Goal: Information Seeking & Learning: Learn about a topic

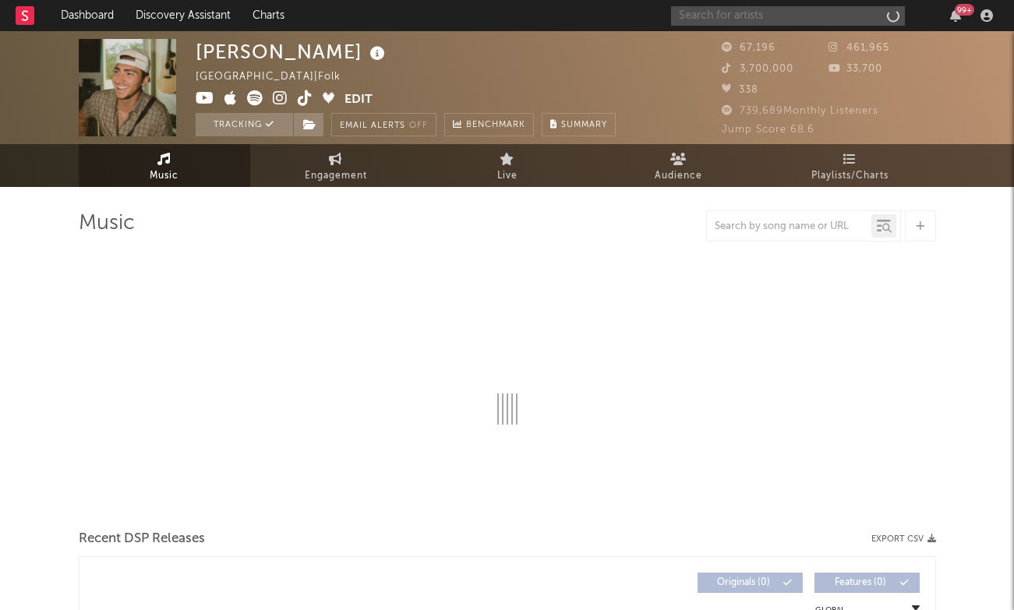
select select "6m"
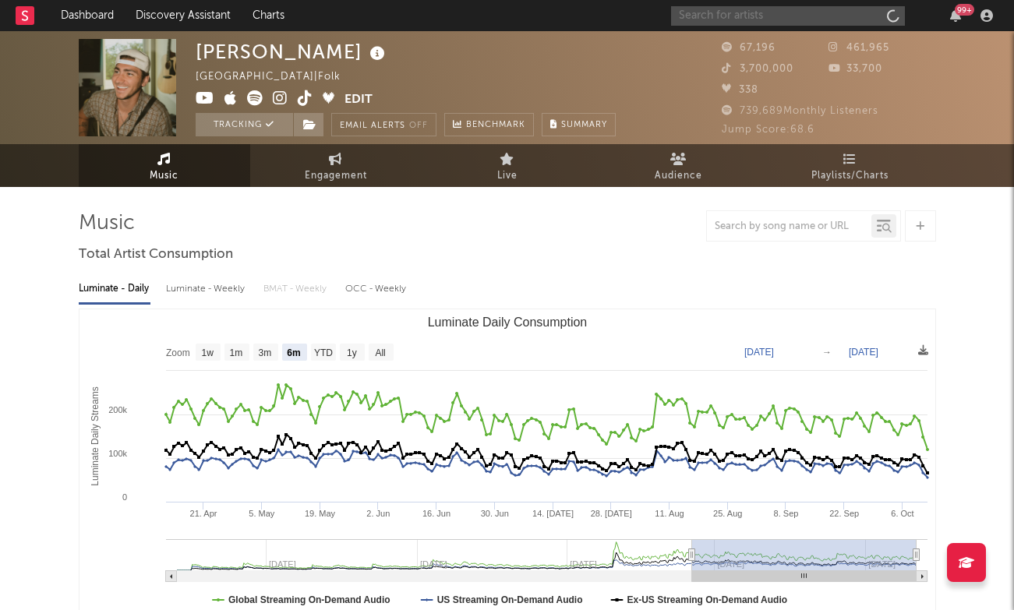
click at [763, 15] on input "text" at bounding box center [788, 15] width 234 height 19
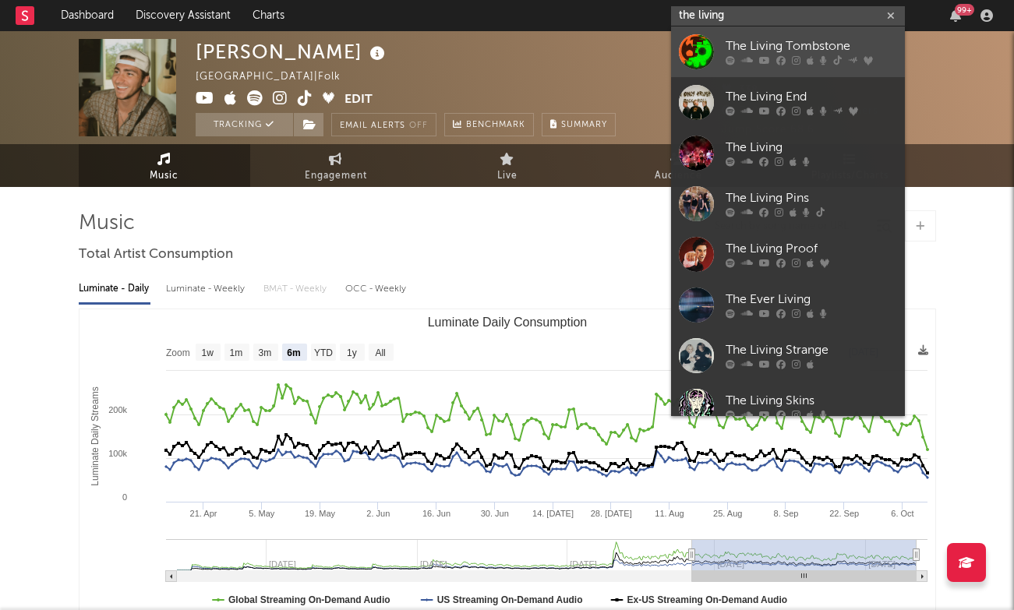
type input "the living"
click at [741, 37] on link "The Living Tombstone" at bounding box center [788, 52] width 234 height 51
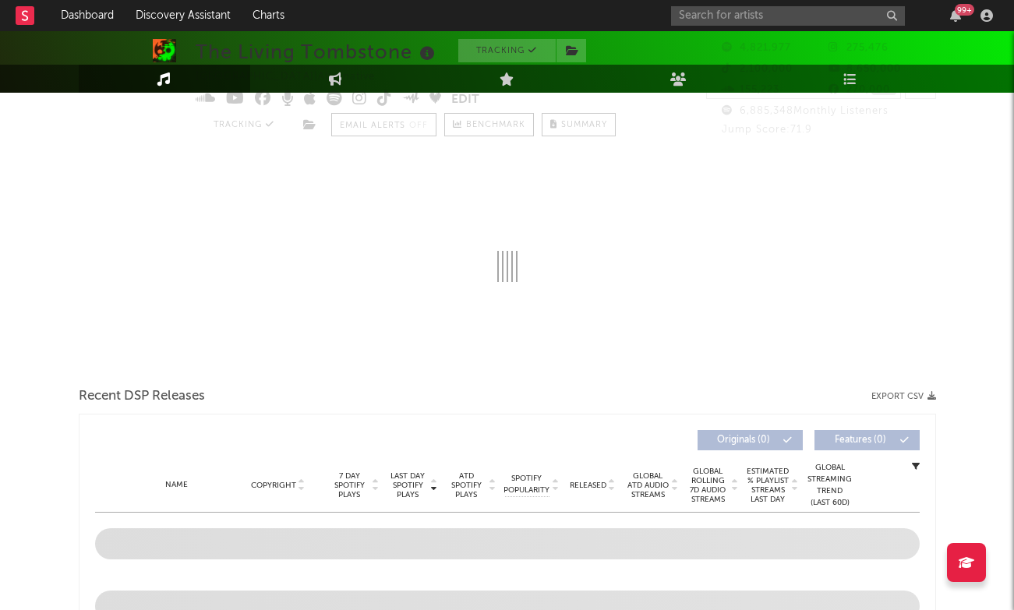
select select "6m"
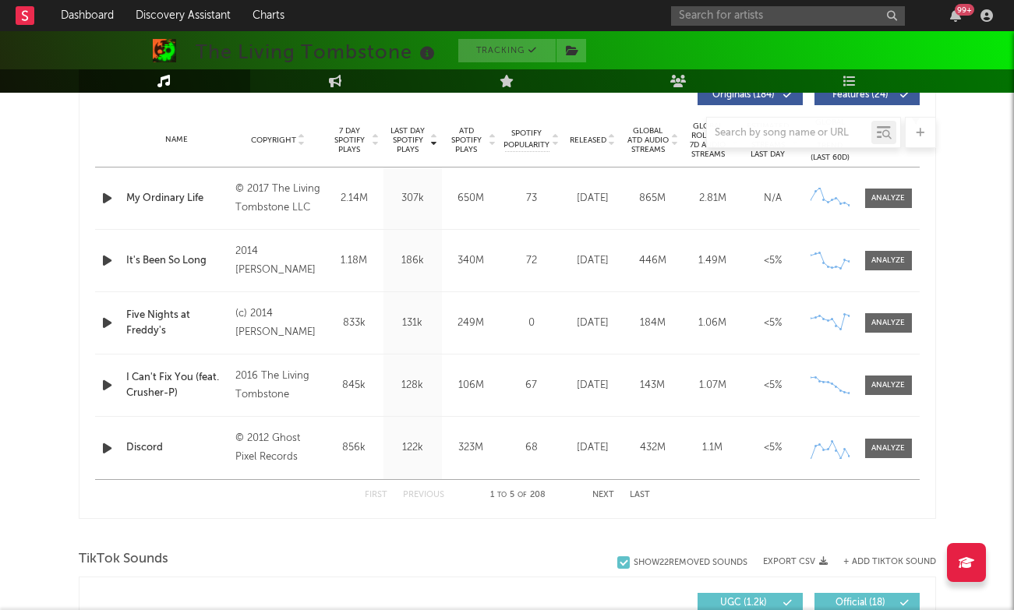
scroll to position [1030, 0]
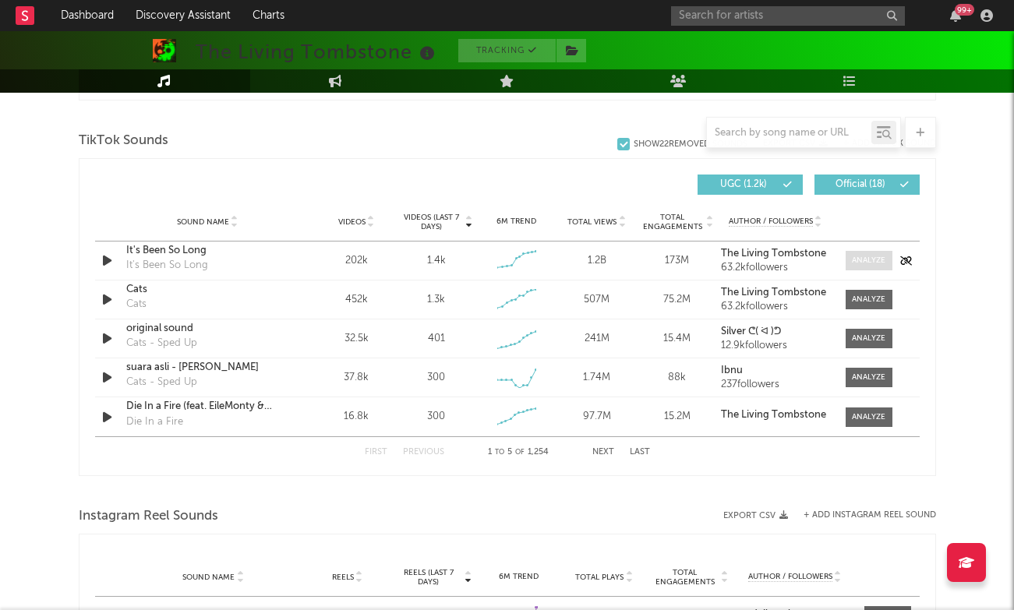
click at [878, 252] on span at bounding box center [869, 260] width 47 height 19
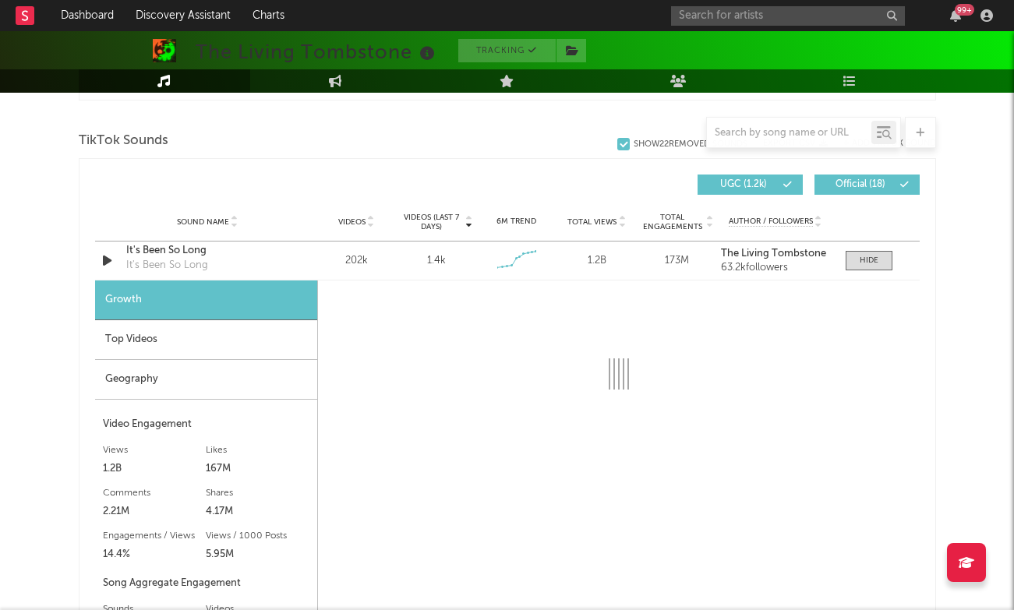
click at [218, 349] on div "Top Videos" at bounding box center [206, 340] width 222 height 40
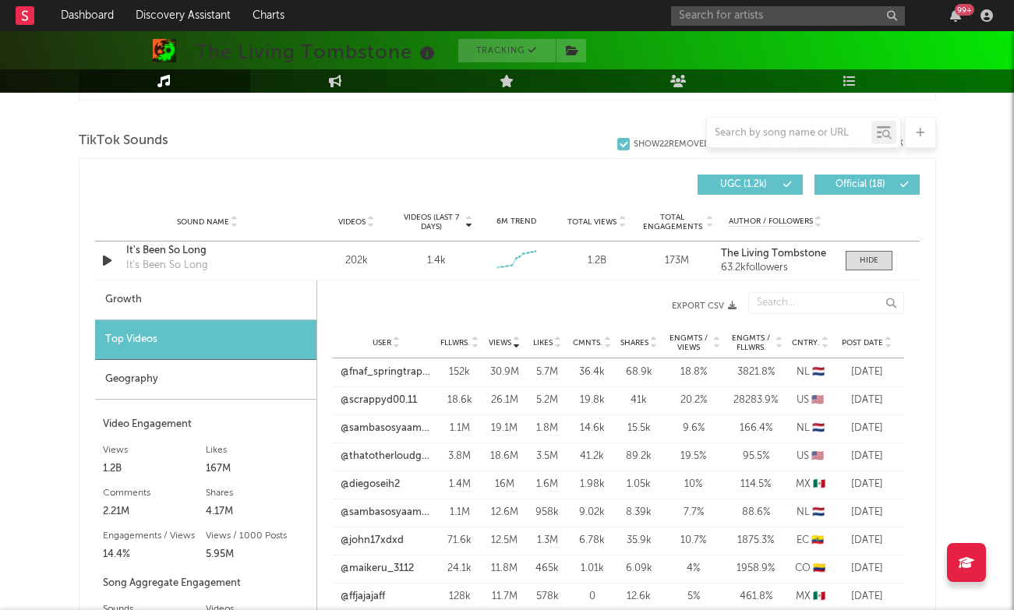
click at [883, 345] on div at bounding box center [887, 343] width 9 height 12
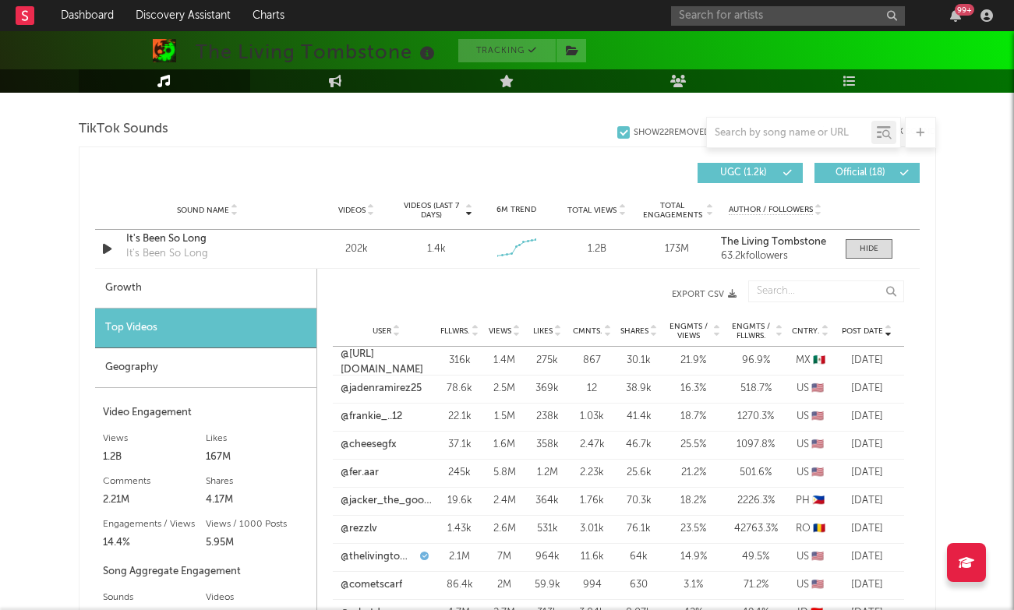
scroll to position [1041, 0]
click at [876, 253] on div at bounding box center [869, 249] width 19 height 12
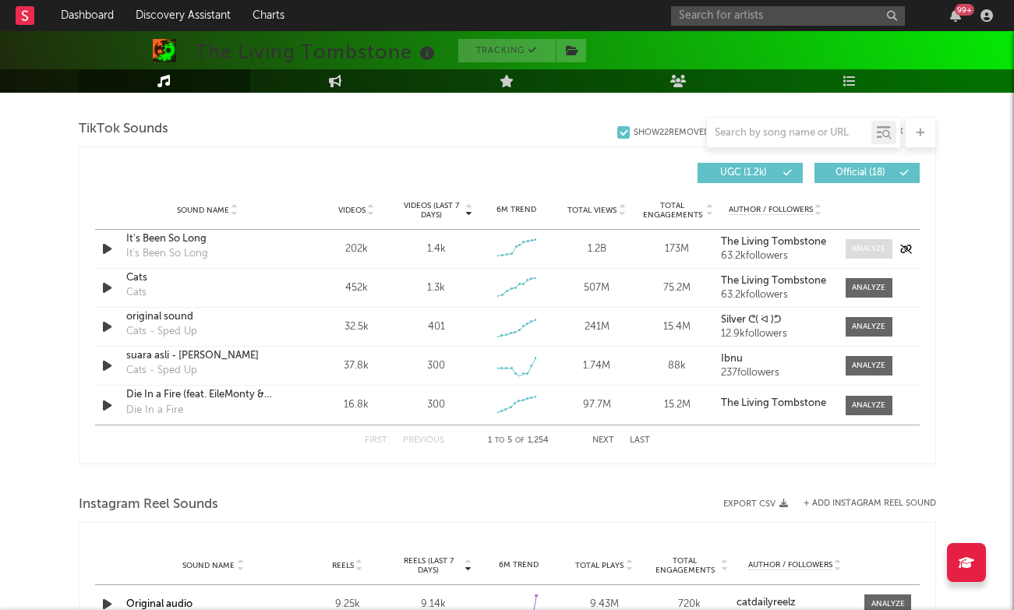
click at [875, 252] on div at bounding box center [869, 249] width 34 height 12
select select "6m"
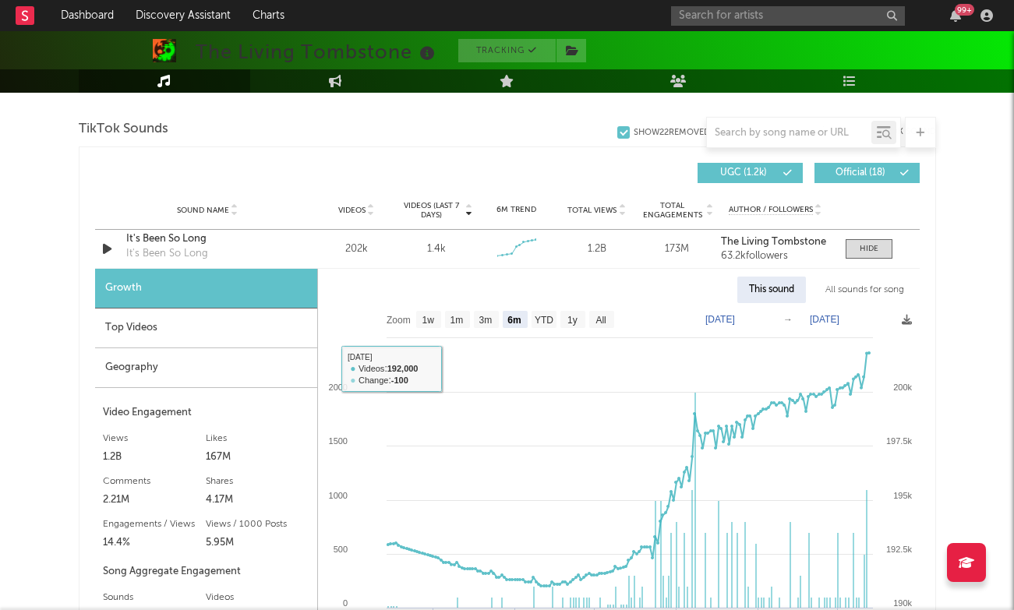
click at [173, 328] on div "Top Videos" at bounding box center [206, 329] width 222 height 40
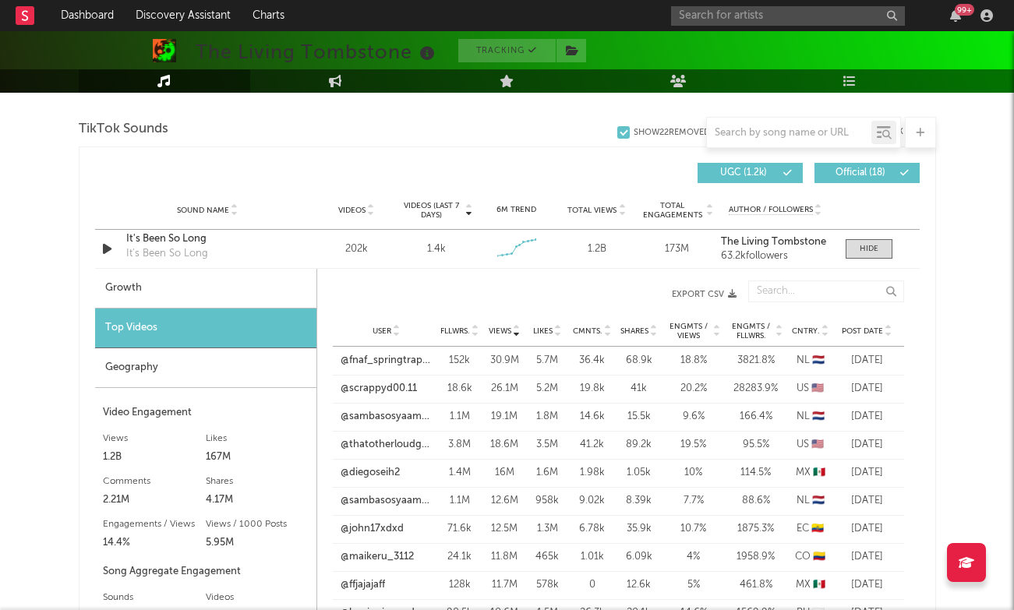
click at [881, 327] on span "Post Date" at bounding box center [862, 331] width 41 height 9
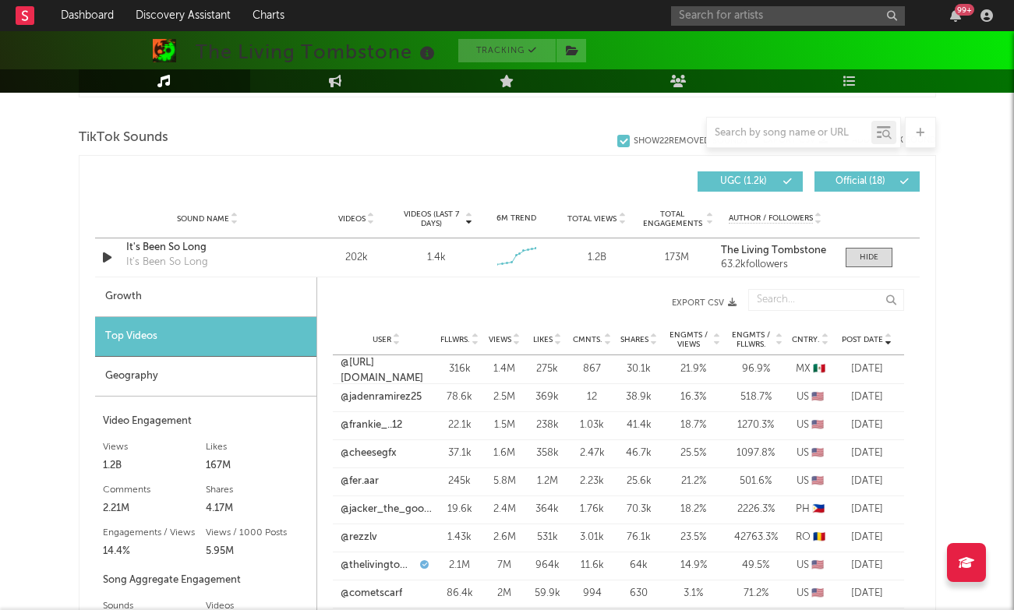
scroll to position [1035, 0]
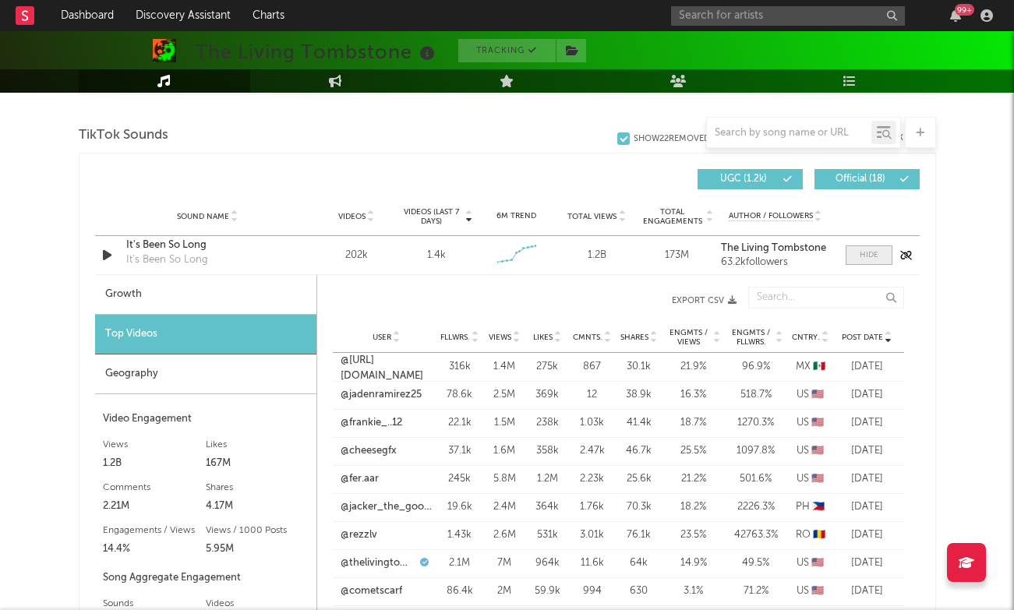
click at [869, 251] on div at bounding box center [869, 255] width 19 height 12
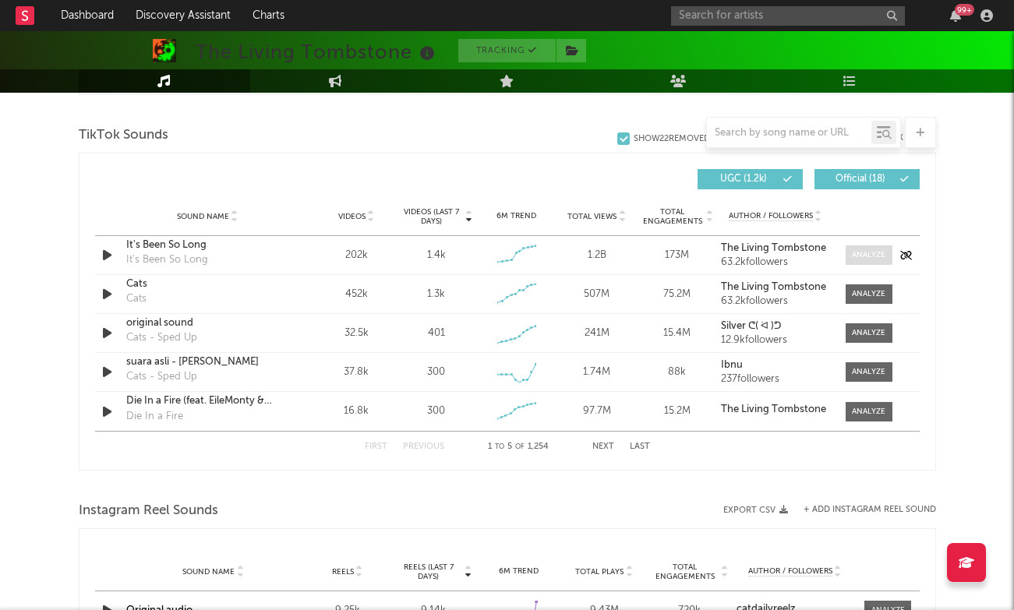
click at [869, 251] on div at bounding box center [869, 255] width 34 height 12
select select "6m"
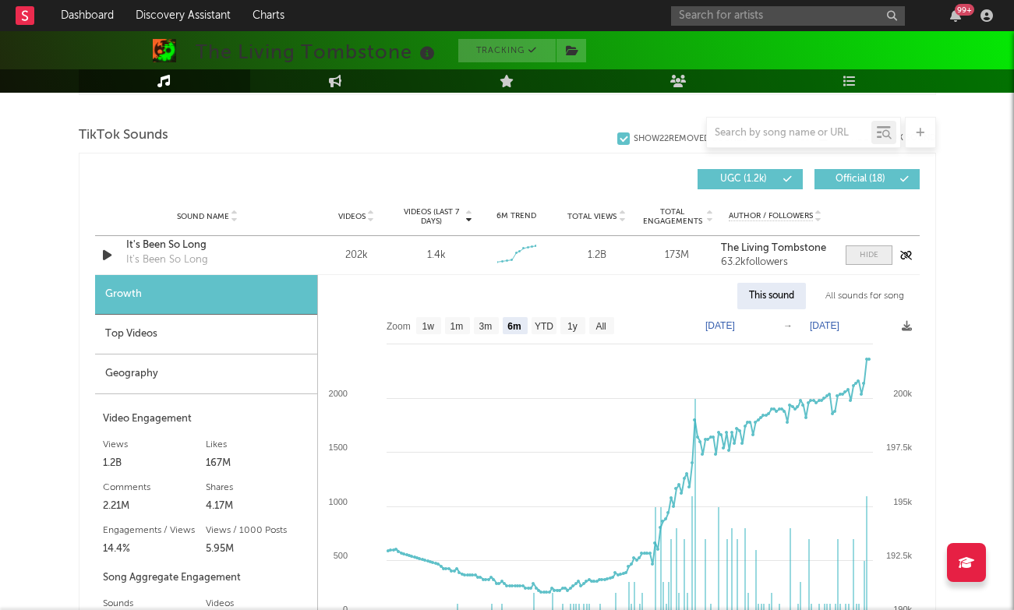
click at [869, 251] on div at bounding box center [869, 255] width 19 height 12
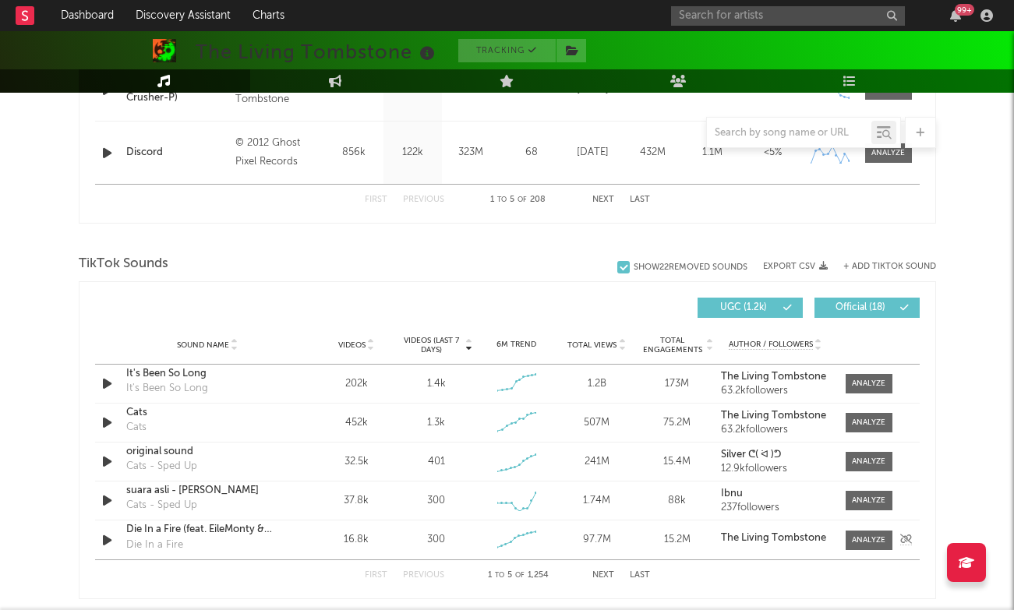
scroll to position [573, 0]
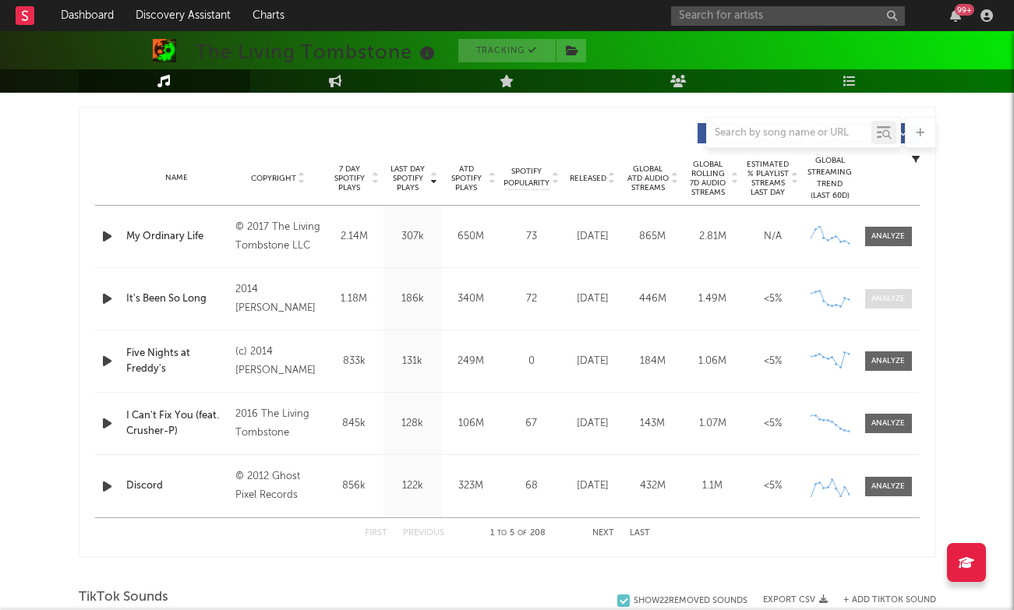
click at [902, 297] on div at bounding box center [889, 299] width 34 height 12
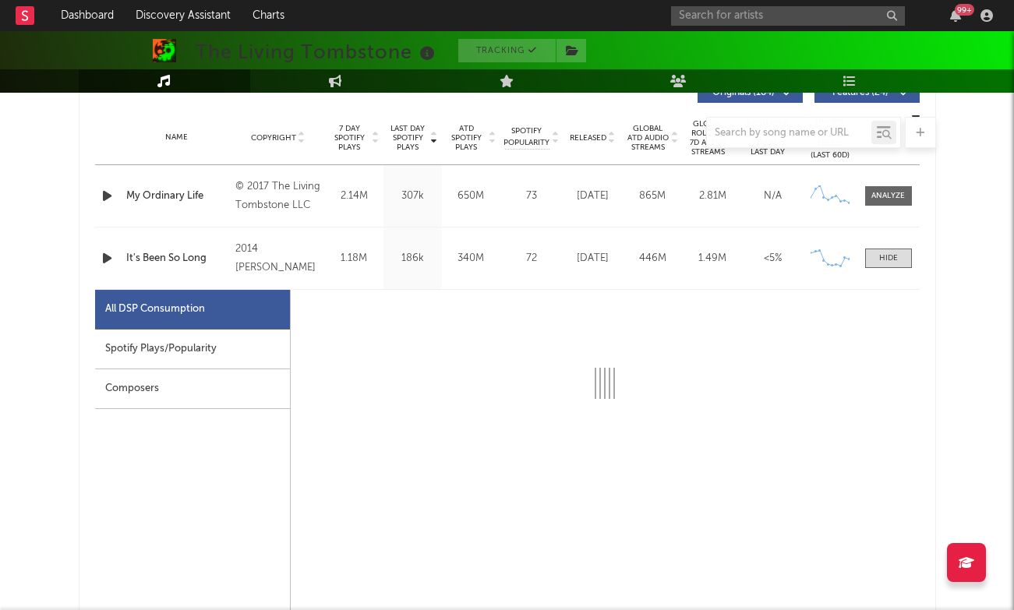
select select "6m"
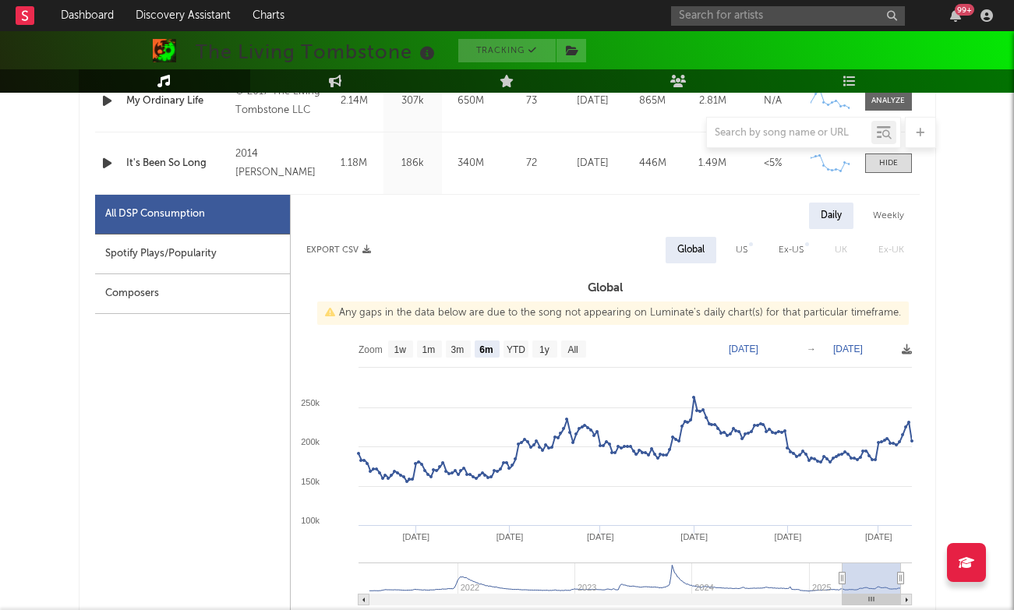
scroll to position [713, 0]
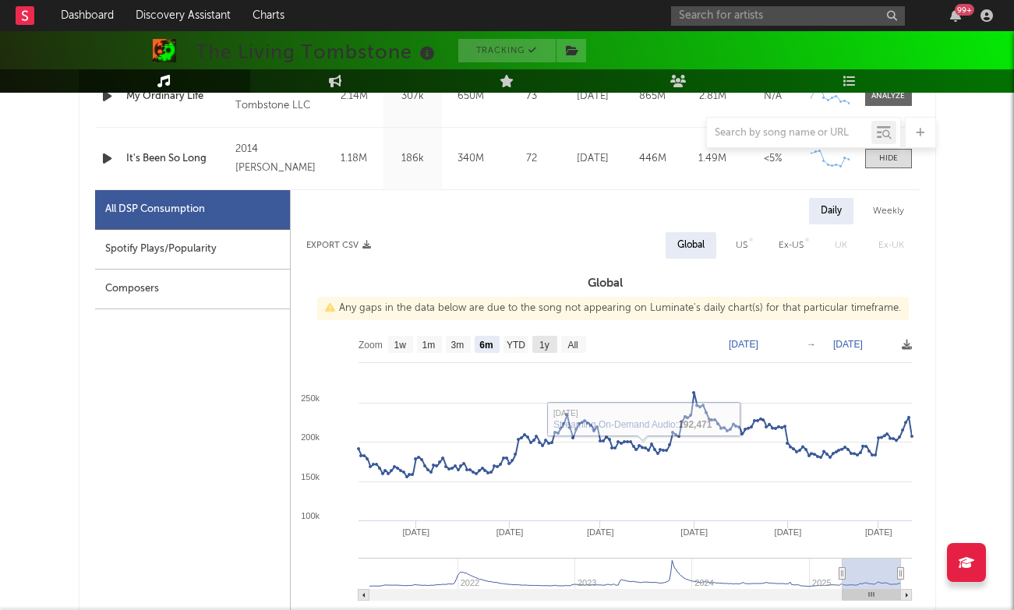
click at [546, 344] on text "1y" at bounding box center [544, 345] width 10 height 11
select select "1y"
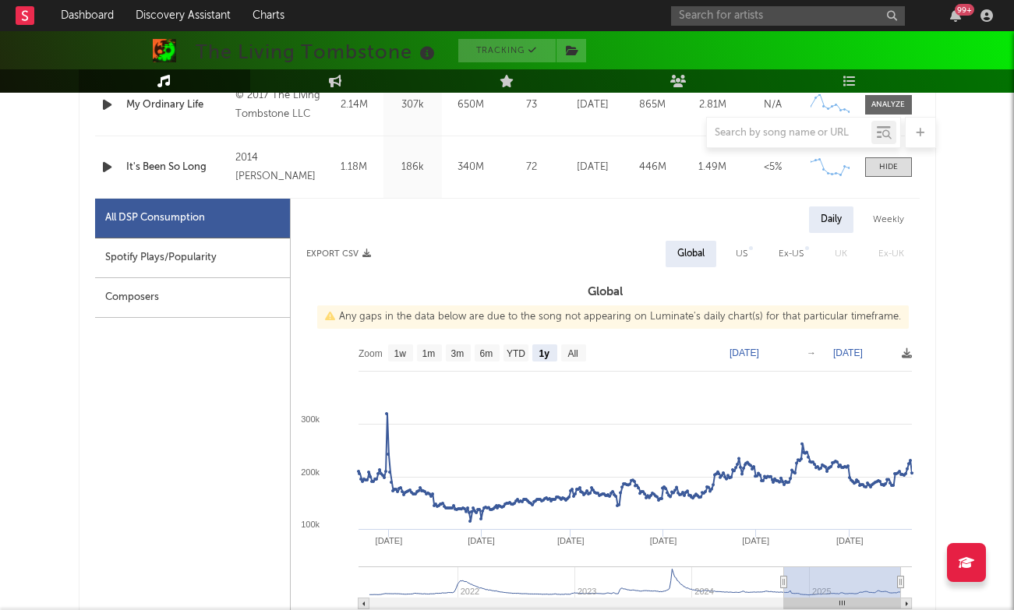
scroll to position [704, 0]
